Goal: Navigation & Orientation: Find specific page/section

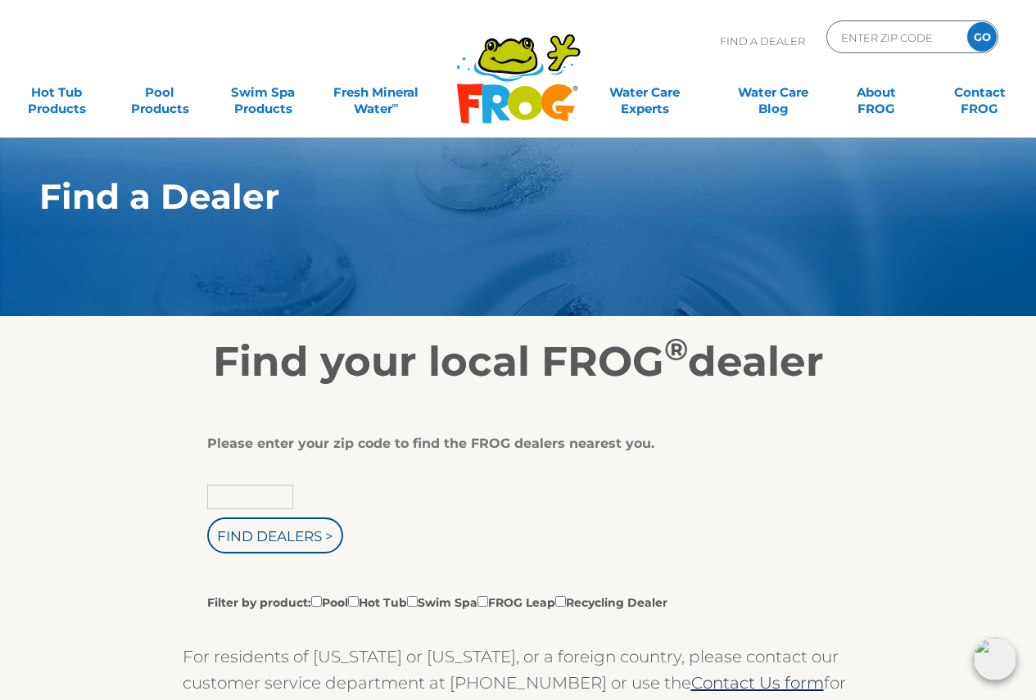
click at [261, 493] on input "text" at bounding box center [250, 497] width 86 height 25
type input "55352"
click at [270, 538] on input "Find Dealers >" at bounding box center [275, 535] width 136 height 36
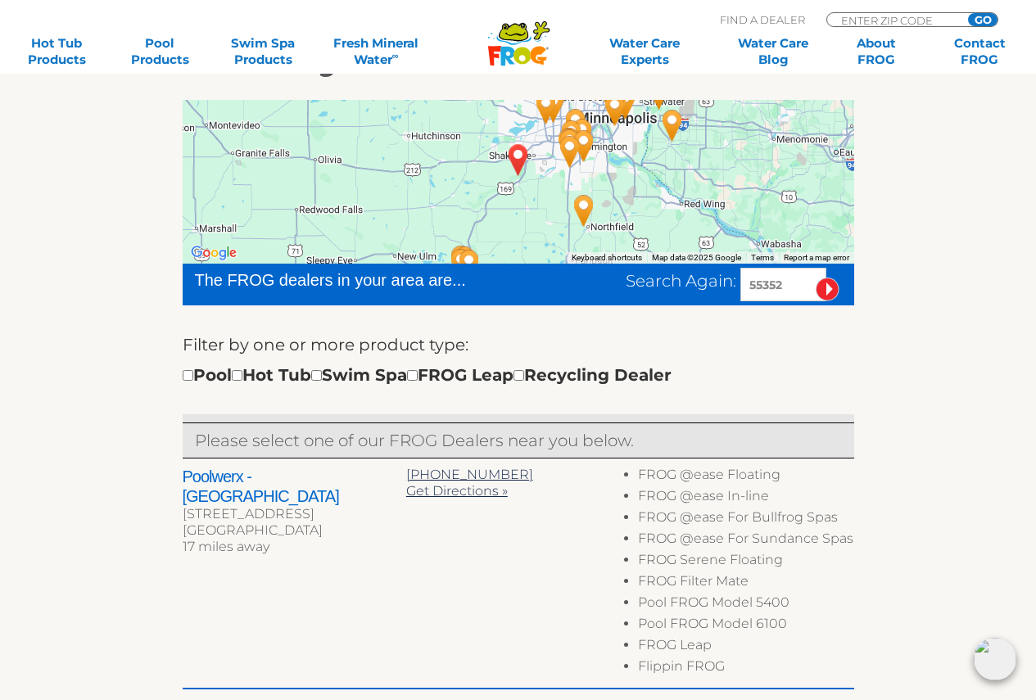
scroll to position [328, 0]
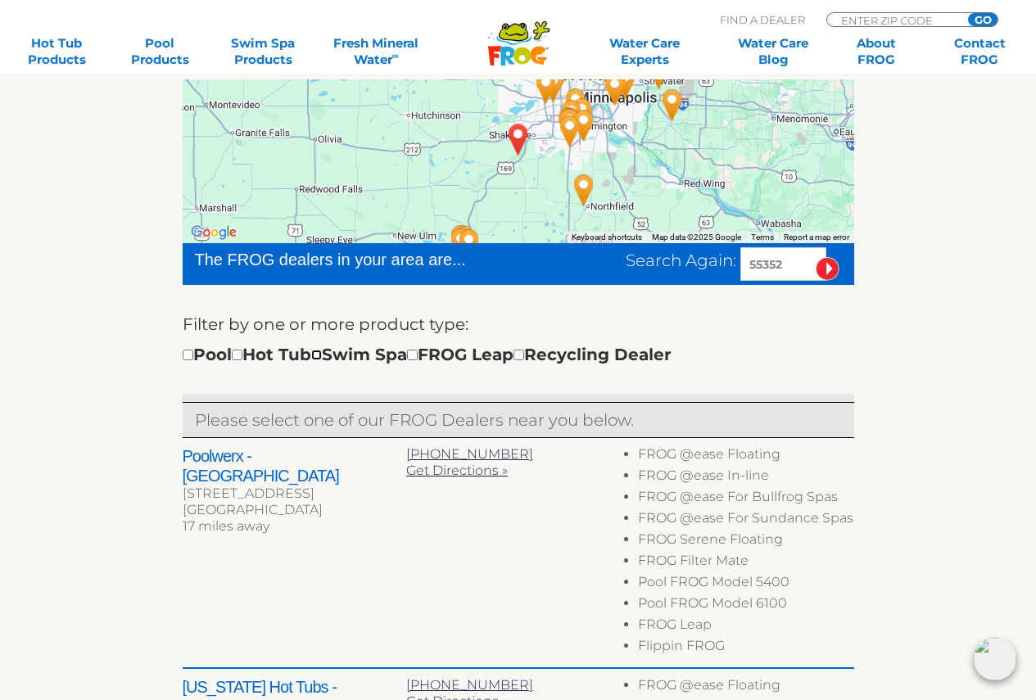
click at [322, 352] on input "checkbox" at bounding box center [316, 355] width 11 height 11
checkbox input "true"
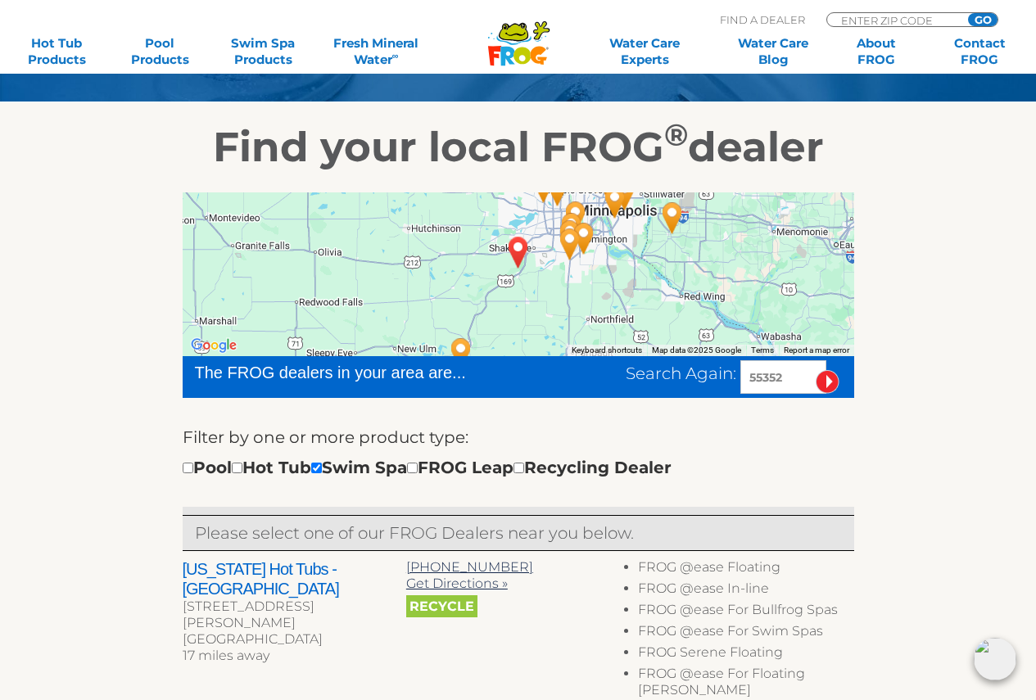
scroll to position [243, 0]
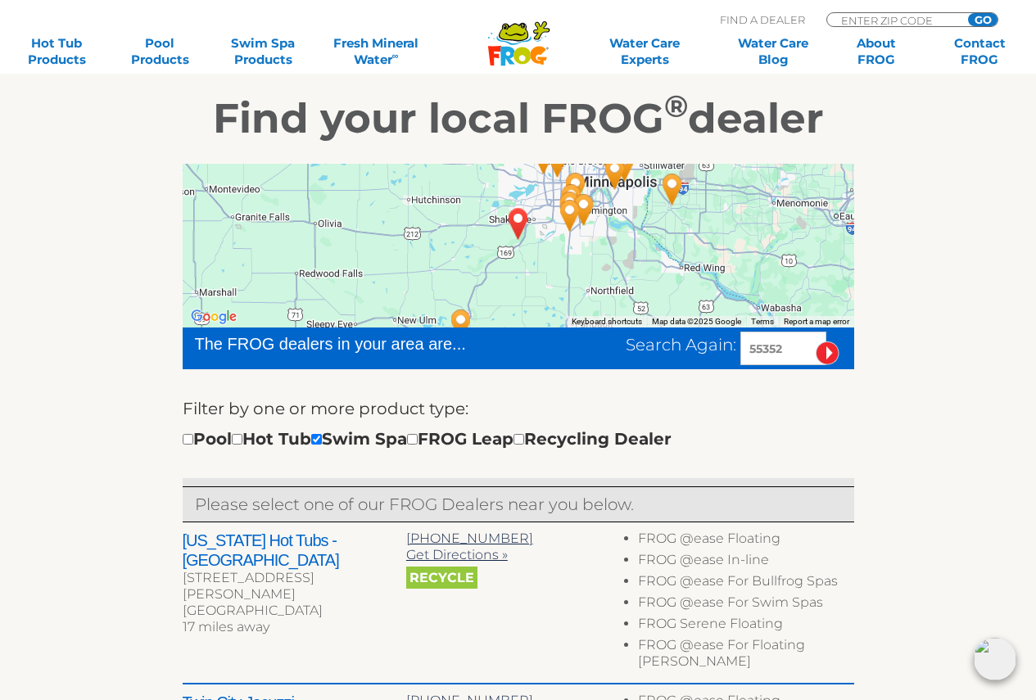
drag, startPoint x: 750, startPoint y: 346, endPoint x: 827, endPoint y: 341, distance: 77.1
click at [828, 342] on div "Search Again: 55352" at bounding box center [740, 349] width 228 height 34
type input "55318"
click at [831, 358] on input "image" at bounding box center [827, 353] width 24 height 24
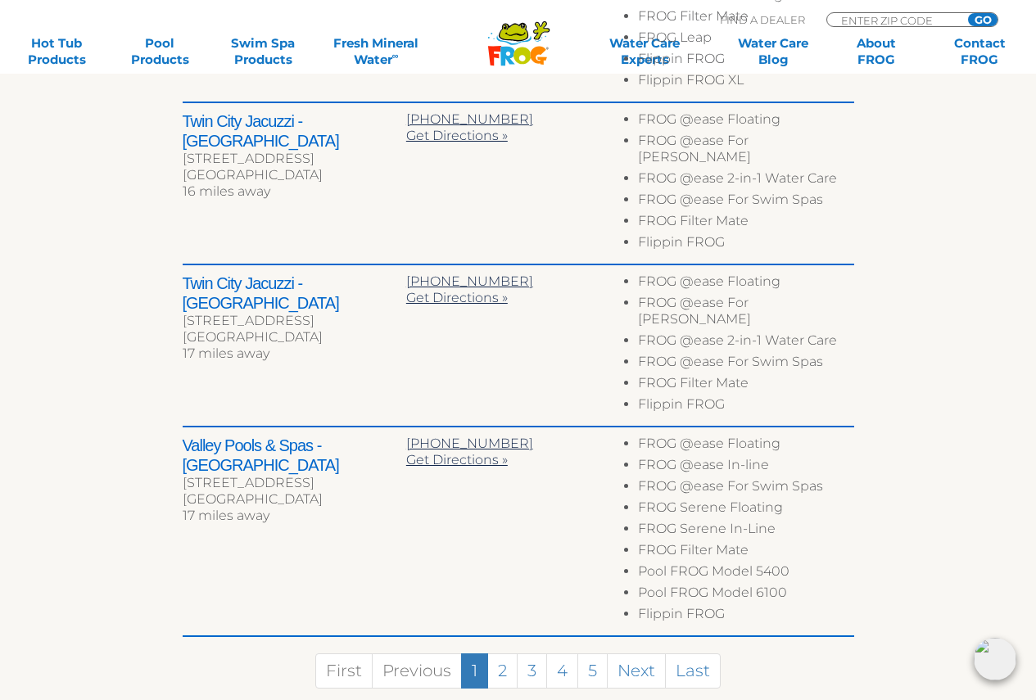
scroll to position [1062, 0]
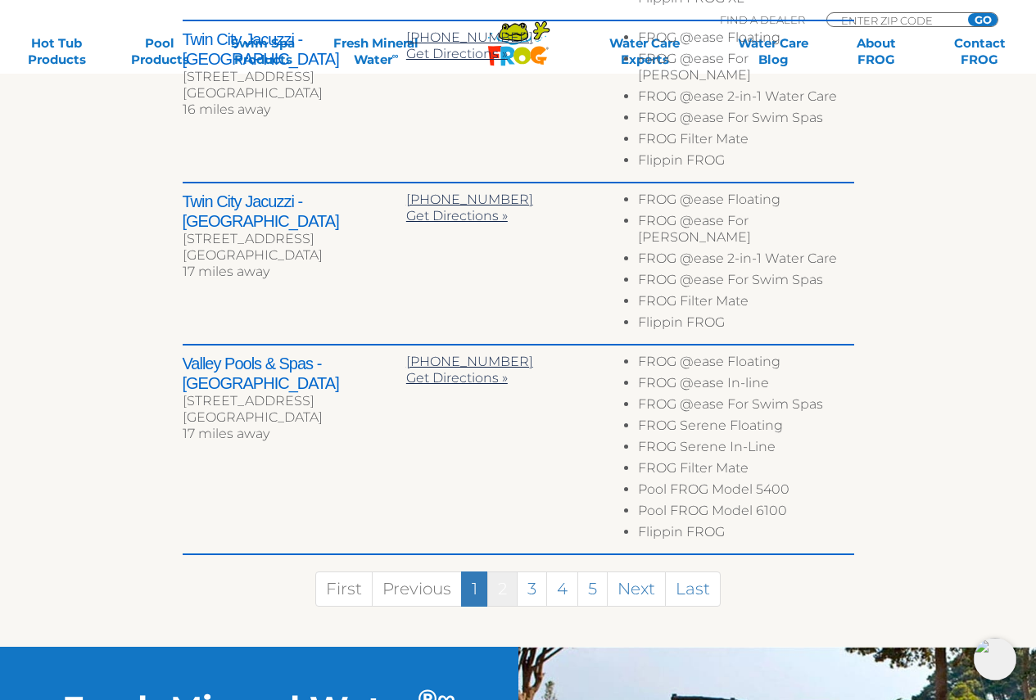
click at [503, 571] on link "2" at bounding box center [502, 588] width 30 height 35
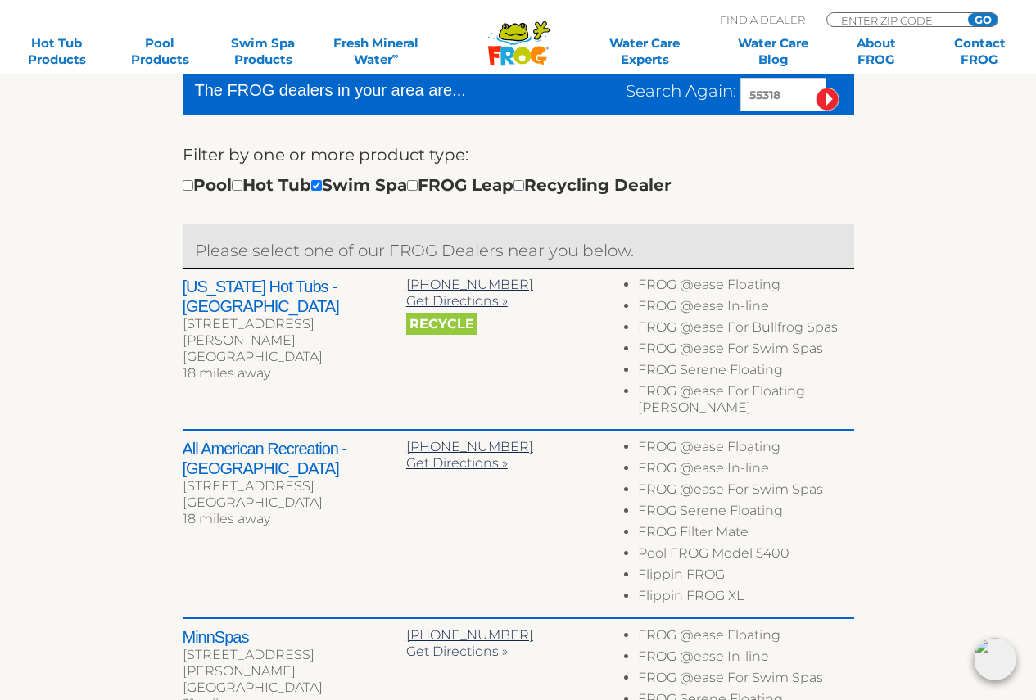
scroll to position [579, 0]
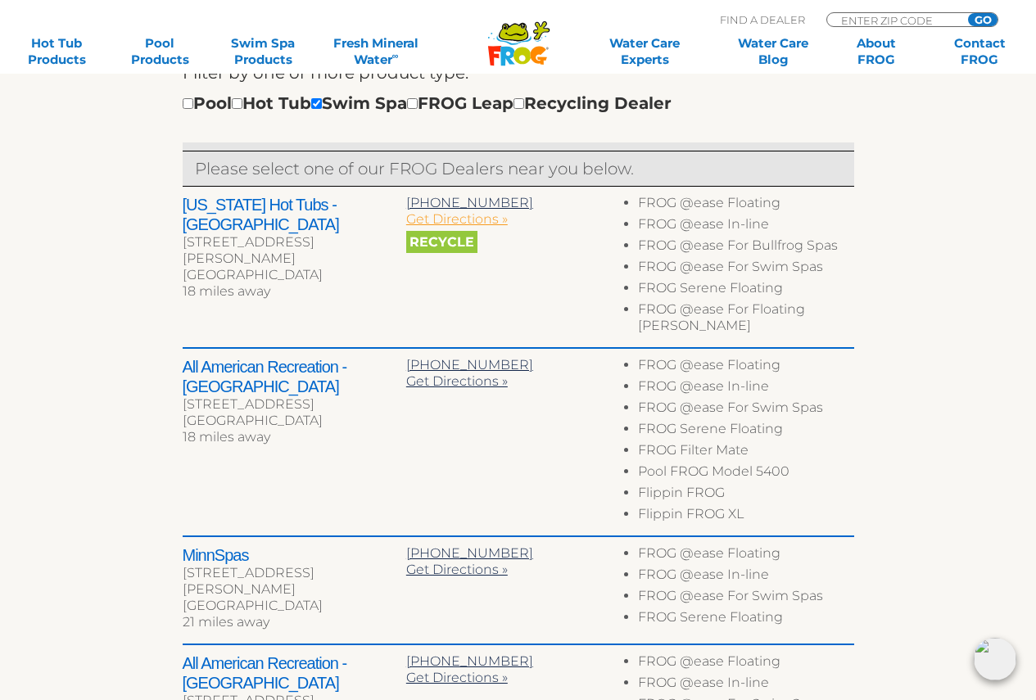
click at [477, 223] on span "Get Directions »" at bounding box center [457, 219] width 102 height 16
